Goal: Navigation & Orientation: Find specific page/section

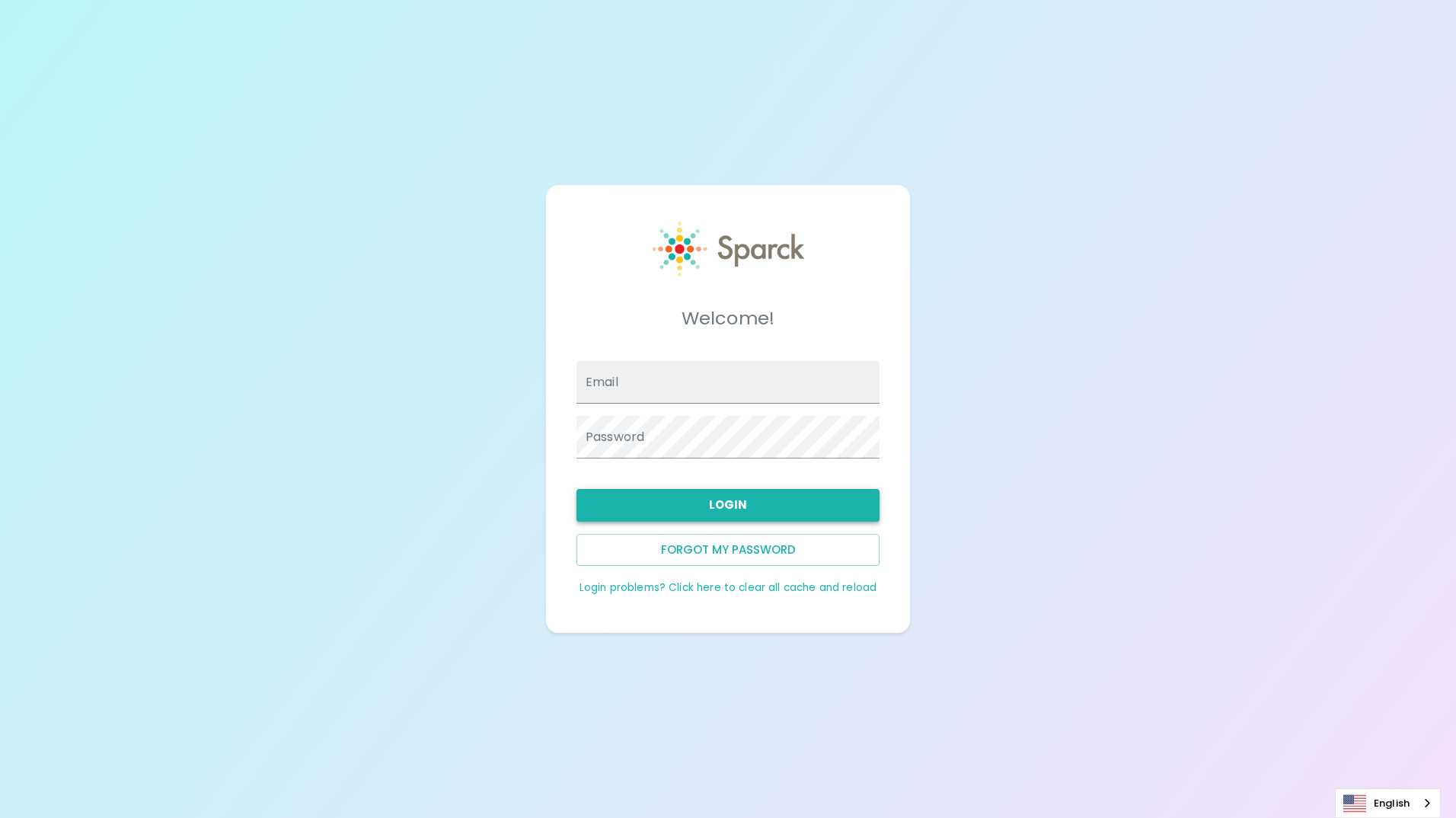
type input "pmann@sfbaycoffee.com"
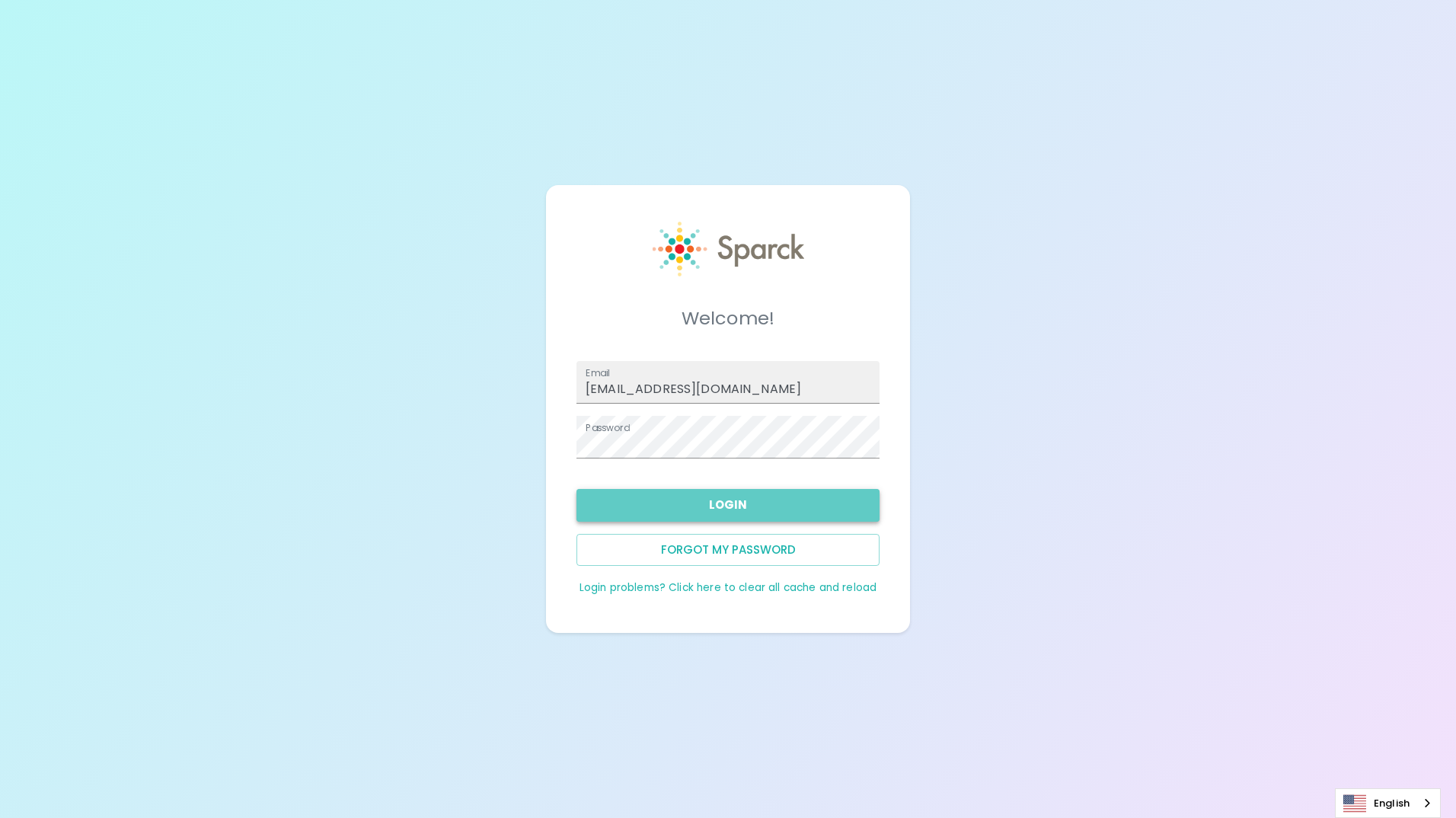
click at [711, 509] on button "Login" at bounding box center [728, 504] width 303 height 32
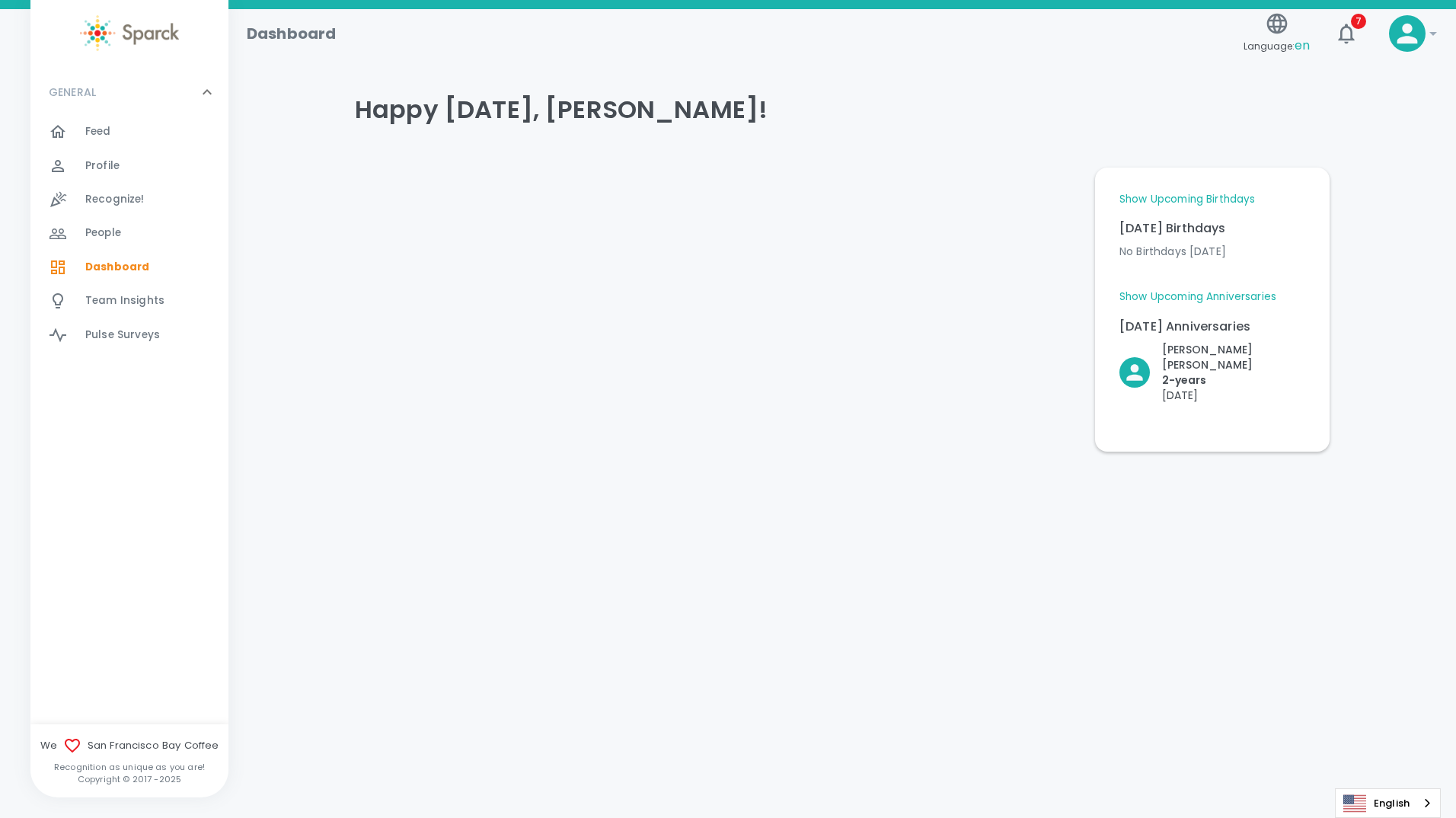
click at [98, 130] on span "Feed" at bounding box center [98, 132] width 26 height 16
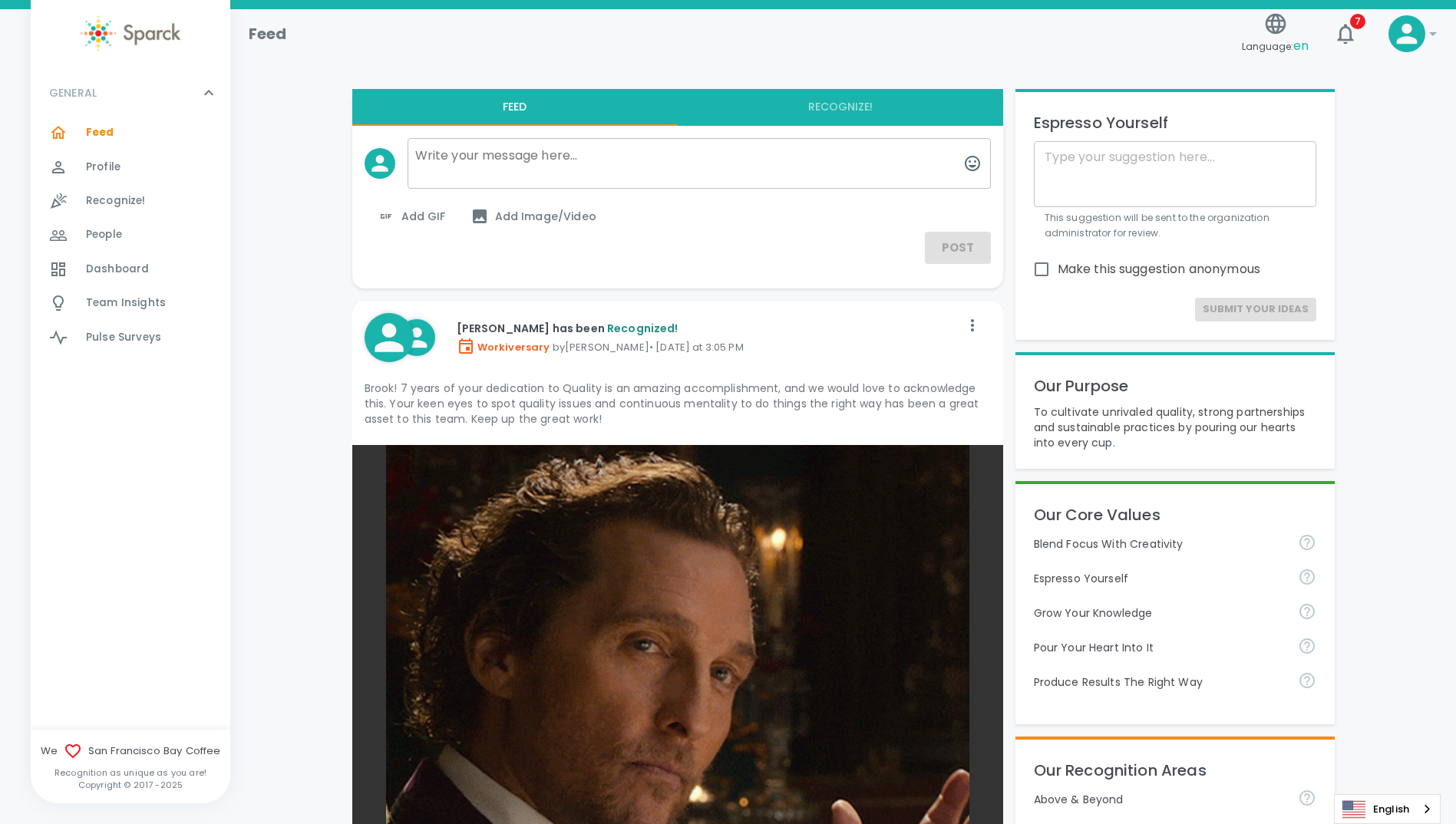
click at [101, 167] on span "Profile" at bounding box center [103, 167] width 35 height 16
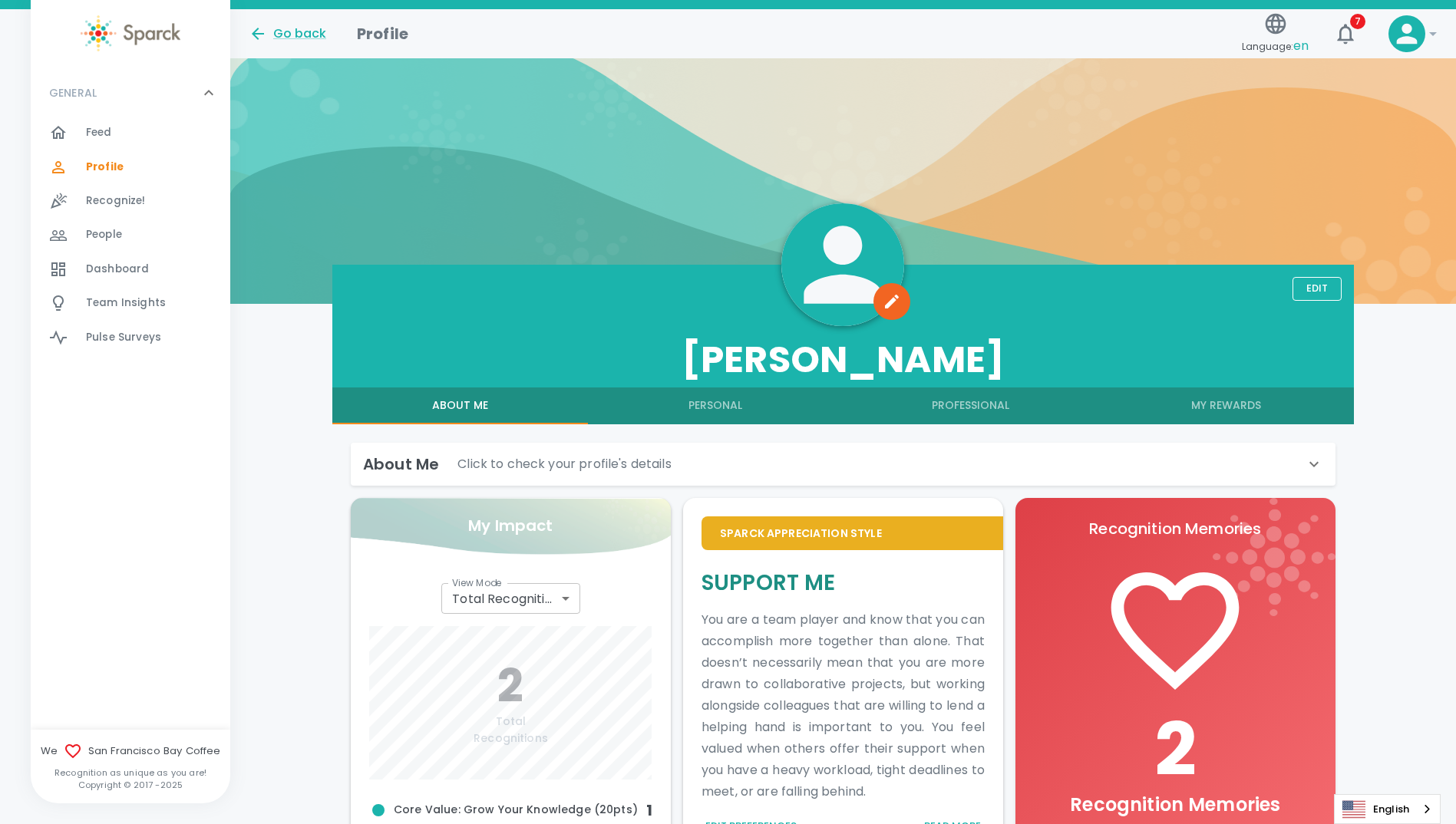
click at [93, 134] on span "Feed" at bounding box center [98, 133] width 26 height 16
